Goal: Task Accomplishment & Management: Manage account settings

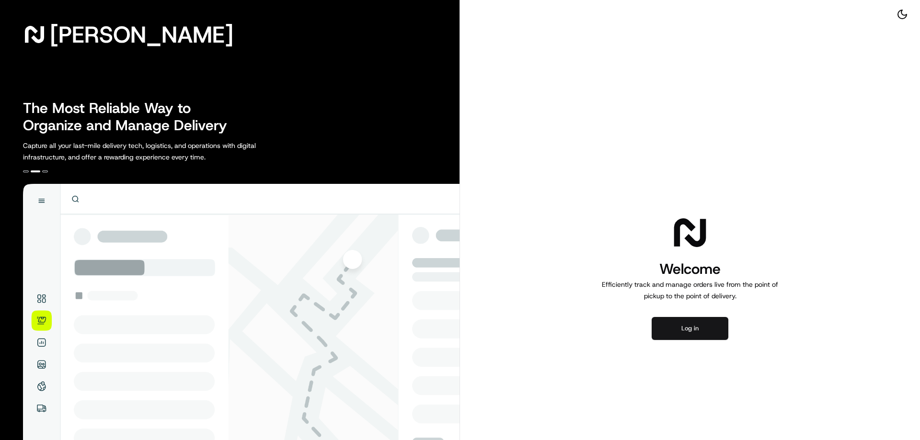
click at [697, 328] on button "Log in" at bounding box center [689, 328] width 77 height 23
